Goal: Task Accomplishment & Management: Complete application form

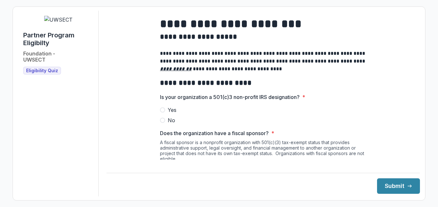
click at [161, 123] on span at bounding box center [162, 120] width 5 height 5
click at [400, 183] on button "Submit" at bounding box center [398, 185] width 43 height 15
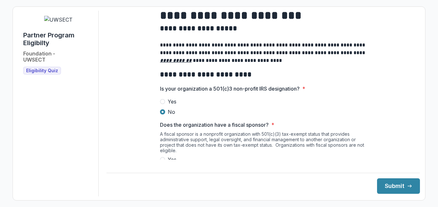
drag, startPoint x: 415, startPoint y: 19, endPoint x: 413, endPoint y: 25, distance: 6.3
click at [413, 25] on div "**********" at bounding box center [263, 104] width 314 height 186
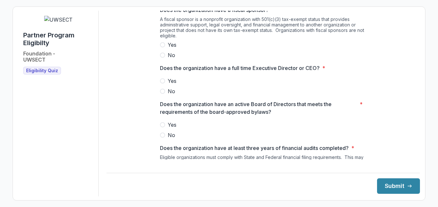
scroll to position [126, 0]
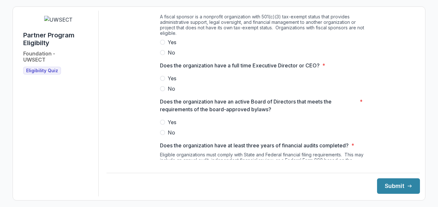
click at [161, 55] on span at bounding box center [162, 52] width 5 height 5
click at [161, 81] on span at bounding box center [162, 78] width 5 height 5
click at [162, 125] on span at bounding box center [162, 122] width 5 height 5
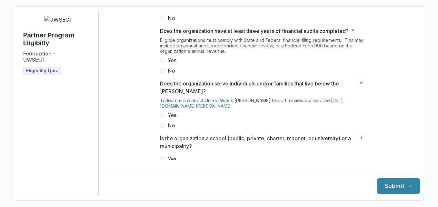
scroll to position [243, 0]
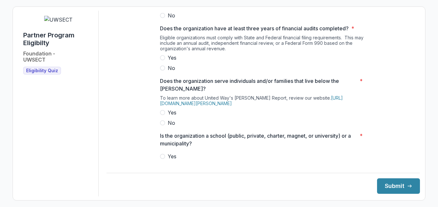
click at [165, 72] on label "No" at bounding box center [263, 68] width 207 height 8
click at [162, 126] on span at bounding box center [162, 122] width 5 height 5
click at [414, 51] on main "**********" at bounding box center [263, 85] width 314 height 149
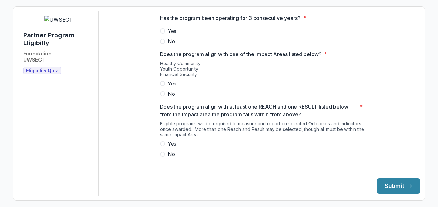
scroll to position [474, 0]
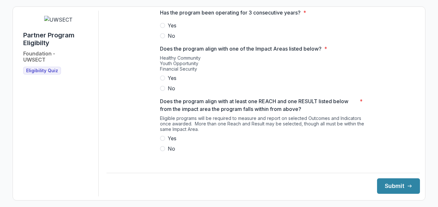
click at [161, 38] on span at bounding box center [162, 35] width 5 height 5
click at [162, 91] on label "No" at bounding box center [263, 89] width 207 height 8
click at [161, 141] on span at bounding box center [162, 138] width 5 height 5
drag, startPoint x: 412, startPoint y: 76, endPoint x: 415, endPoint y: 78, distance: 3.9
click at [415, 78] on main "**********" at bounding box center [263, 85] width 314 height 149
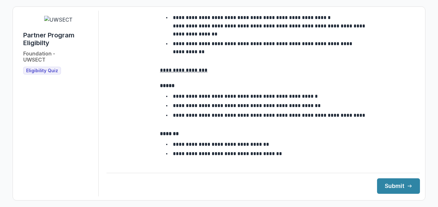
scroll to position [1204, 0]
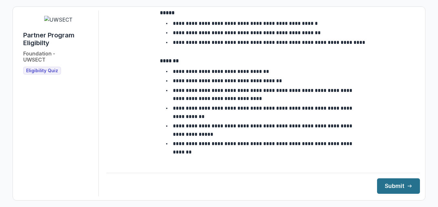
click at [391, 183] on button "Submit" at bounding box center [398, 185] width 43 height 15
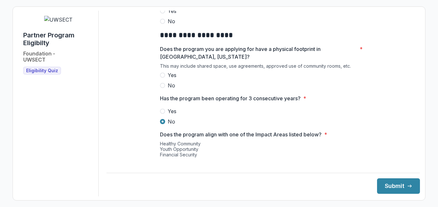
click at [163, 78] on span at bounding box center [162, 75] width 5 height 5
click at [390, 185] on button "Submit" at bounding box center [398, 185] width 43 height 15
click at [413, 66] on main "**********" at bounding box center [263, 85] width 314 height 149
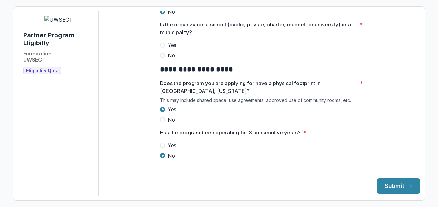
scroll to position [357, 0]
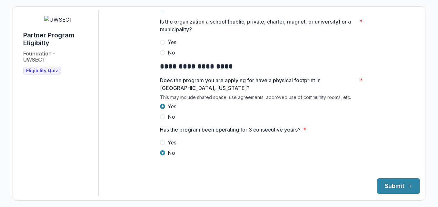
click at [160, 45] on span at bounding box center [162, 42] width 5 height 5
click at [414, 62] on div "**********" at bounding box center [263, 104] width 314 height 186
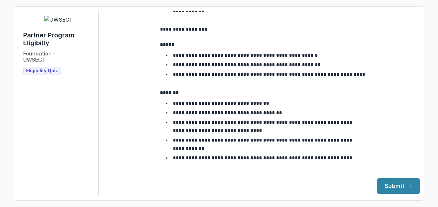
scroll to position [1204, 0]
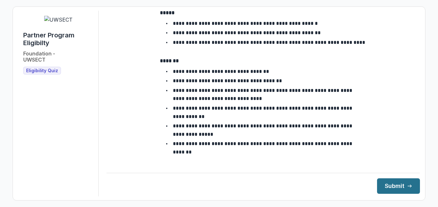
click at [400, 187] on button "Submit" at bounding box center [398, 185] width 43 height 15
